Goal: Task Accomplishment & Management: Manage account settings

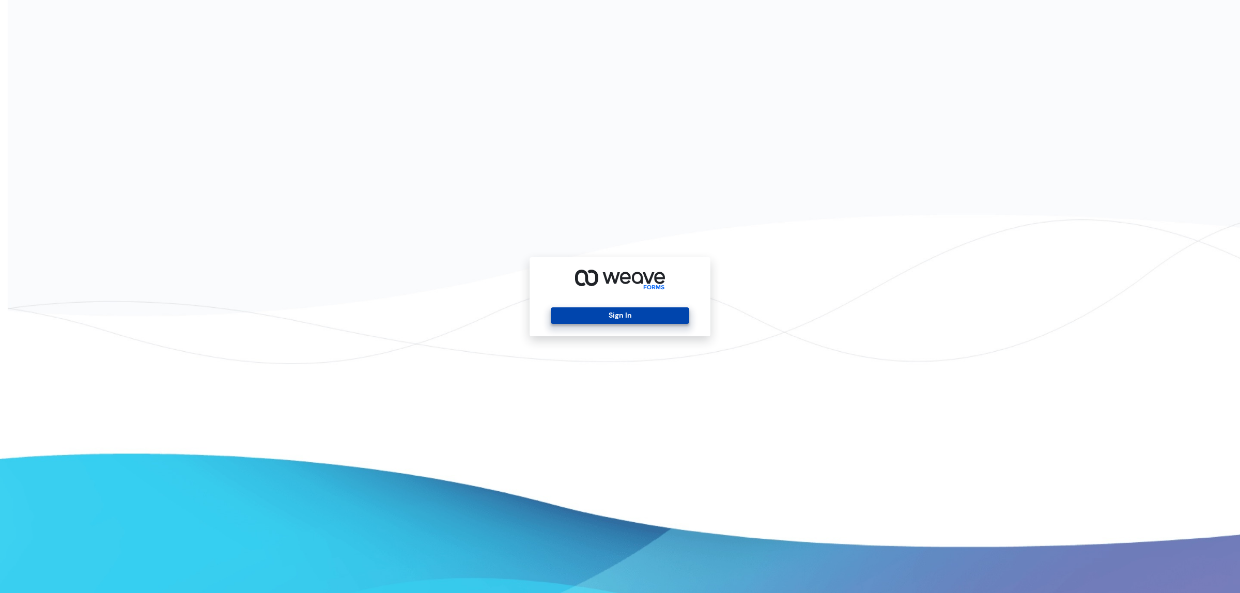
click at [670, 315] on button "Sign In" at bounding box center [620, 316] width 138 height 17
